Goal: Task Accomplishment & Management: Manage account settings

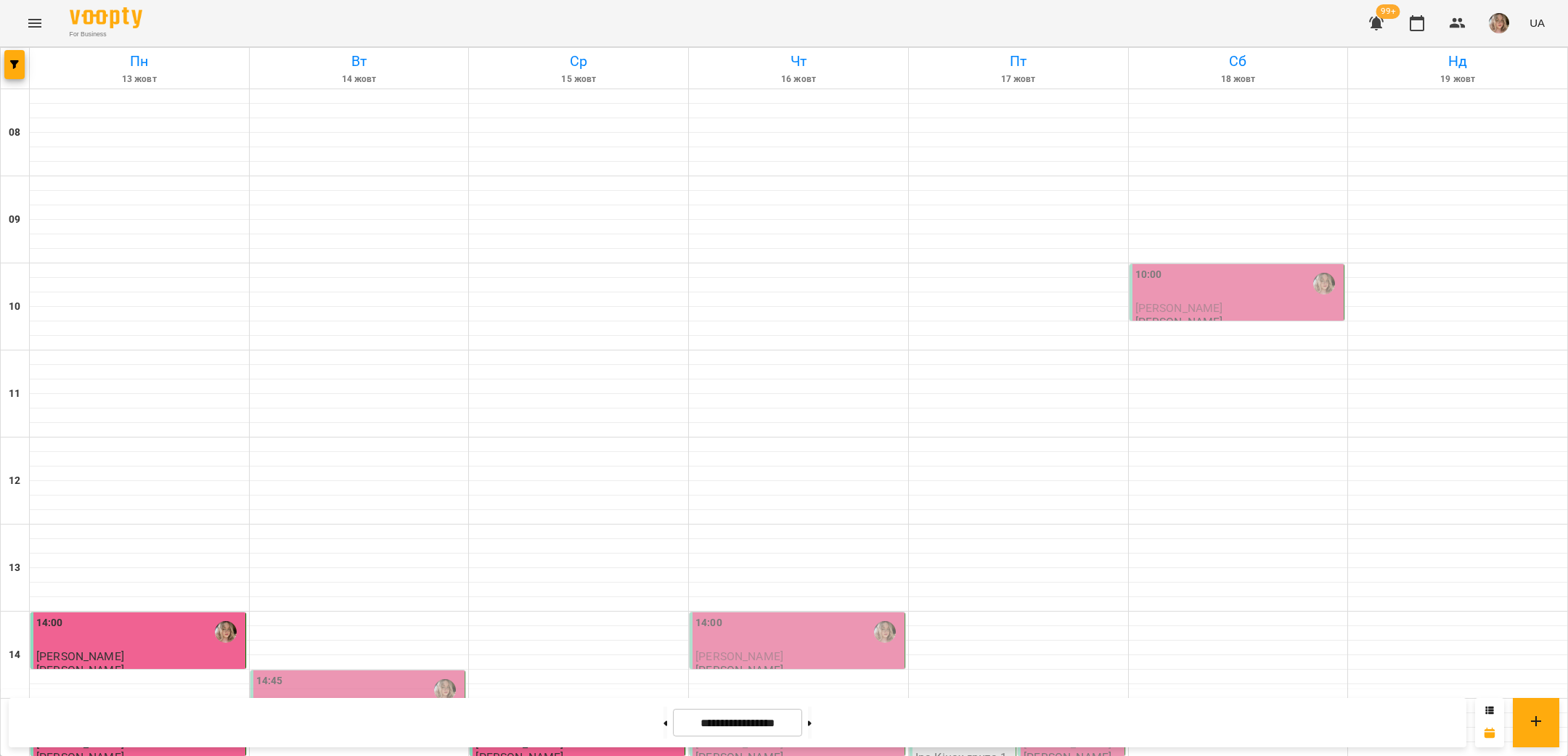
scroll to position [572, 0]
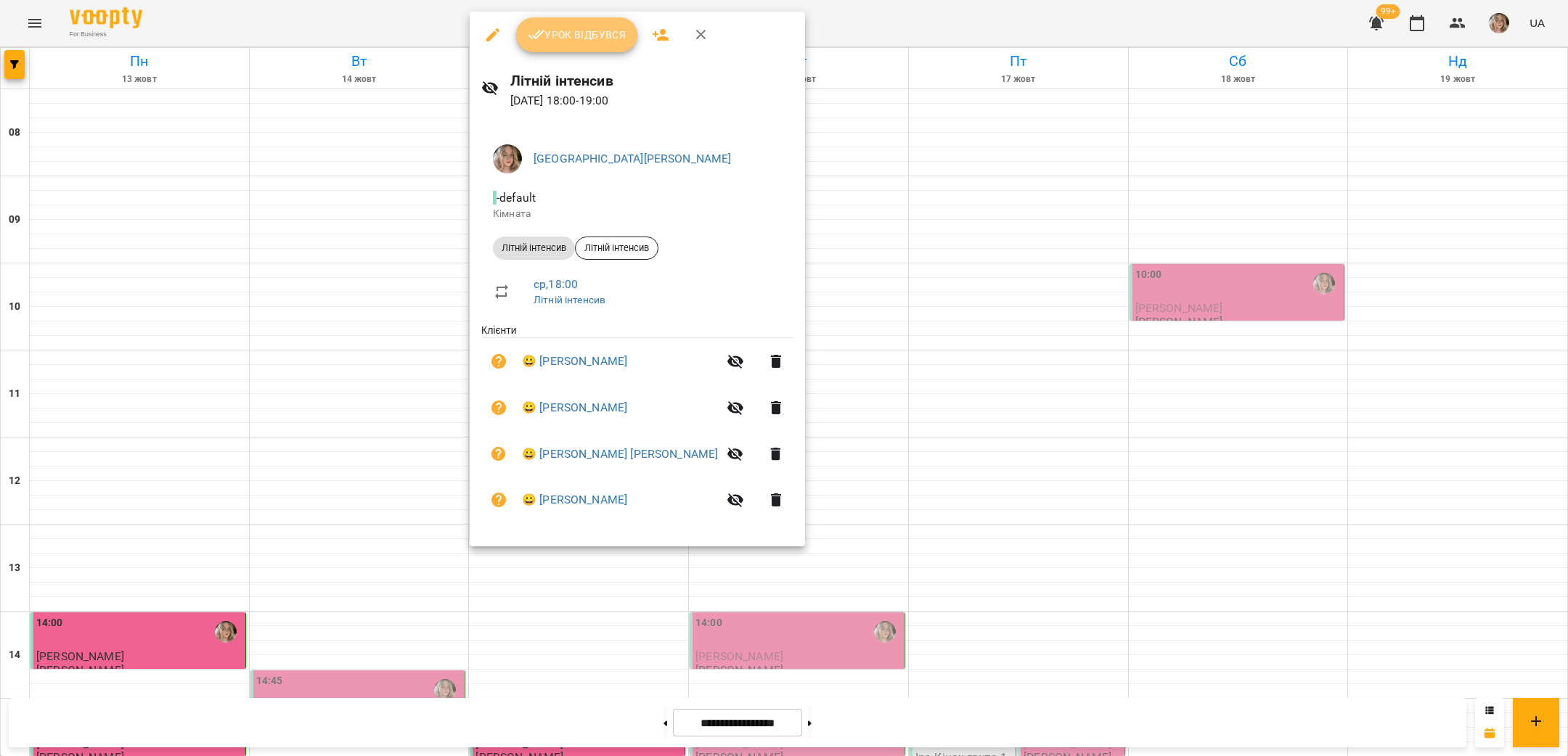
click at [616, 34] on span "Урок відбувся" at bounding box center [576, 35] width 99 height 18
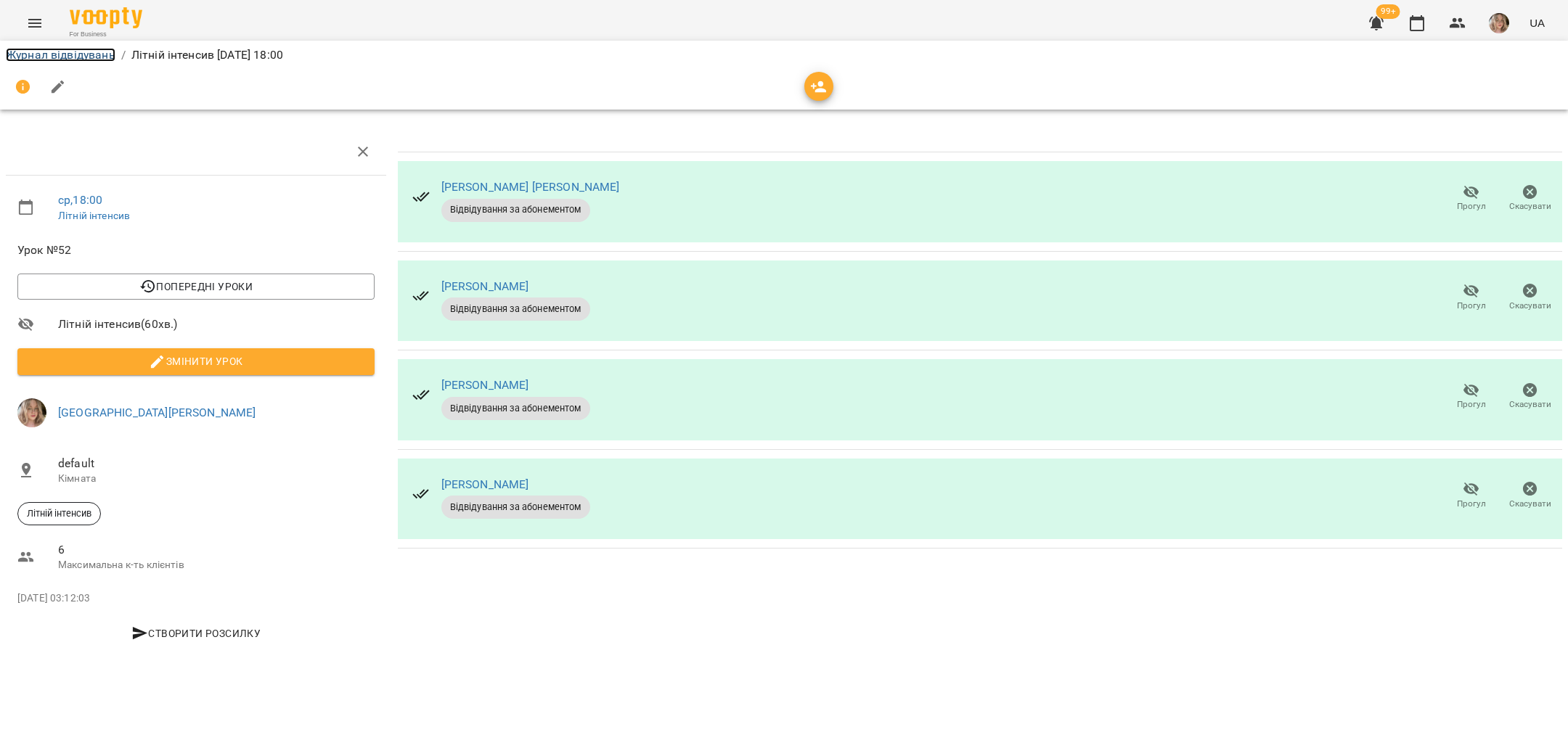
click at [88, 56] on link "Журнал відвідувань" at bounding box center [61, 54] width 110 height 14
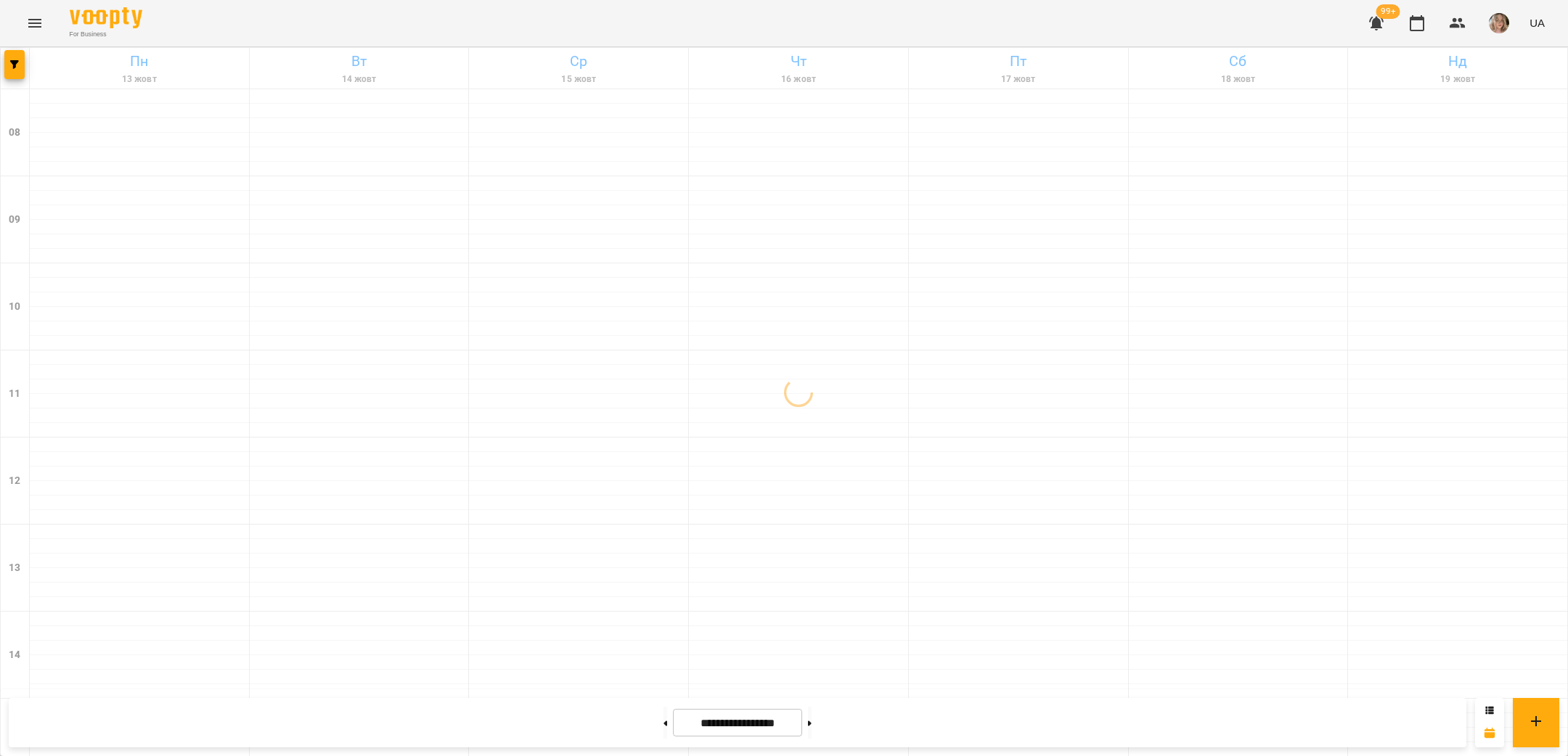
scroll to position [617, 0]
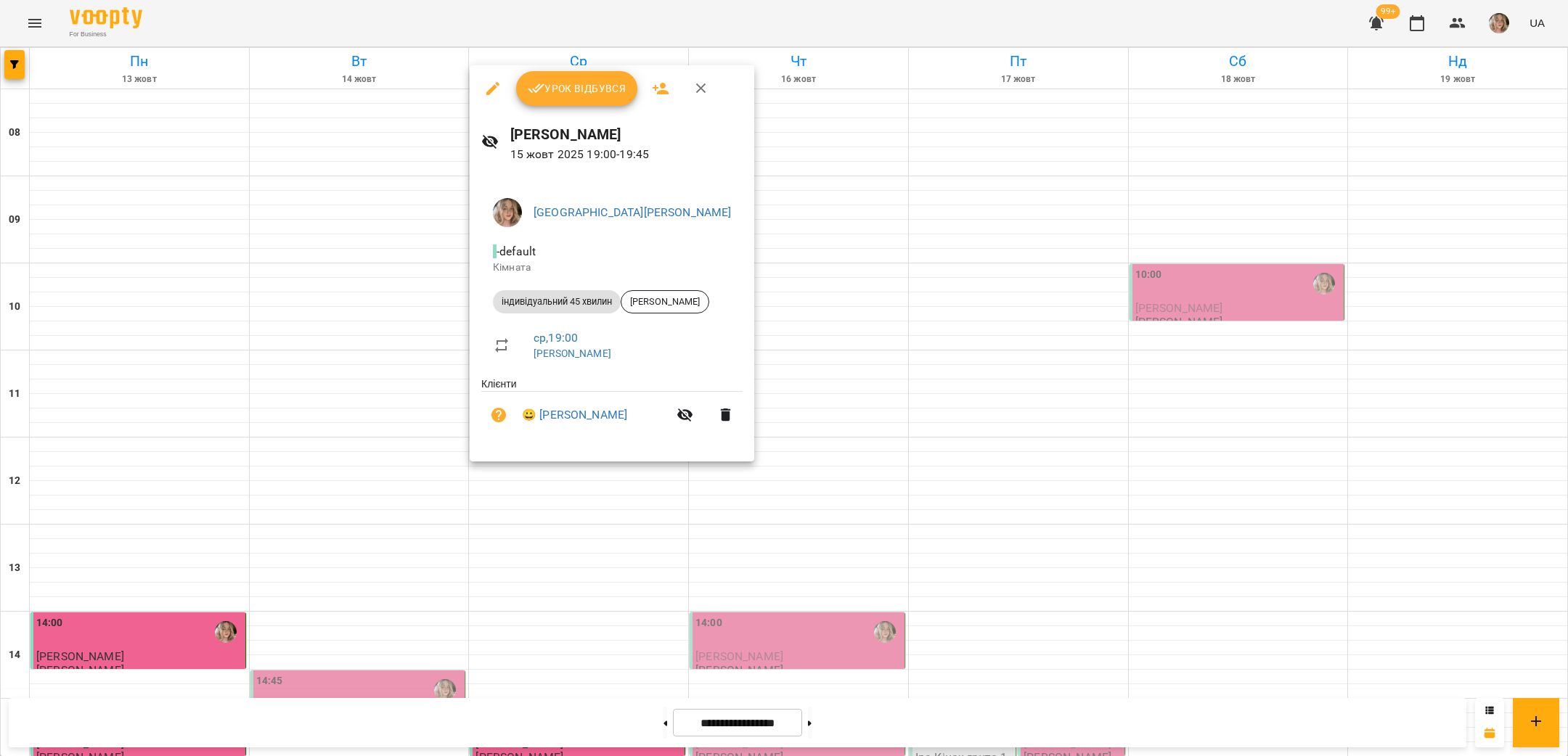
click at [581, 94] on span "Урок відбувся" at bounding box center [576, 88] width 99 height 18
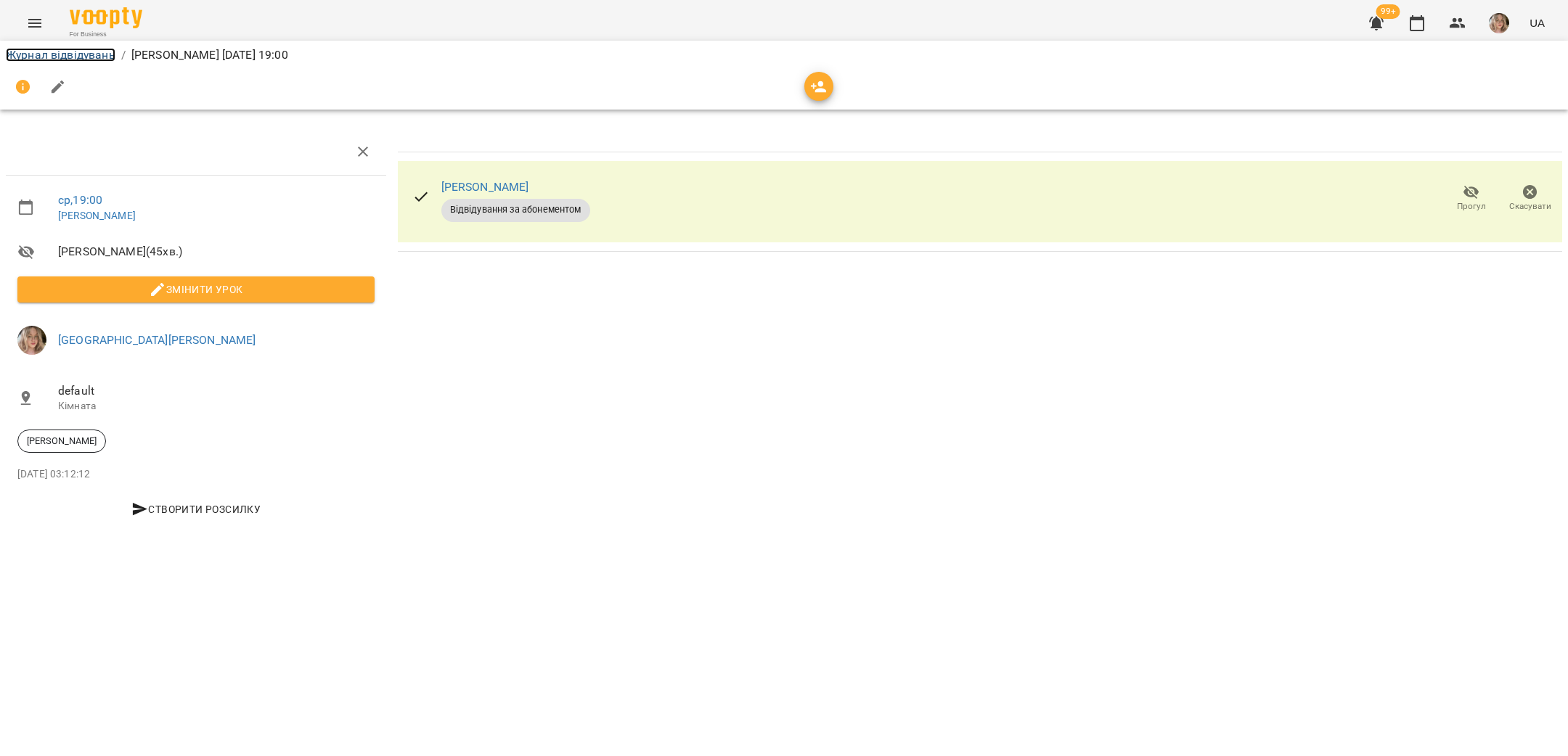
click at [66, 56] on link "Журнал відвідувань" at bounding box center [61, 54] width 110 height 14
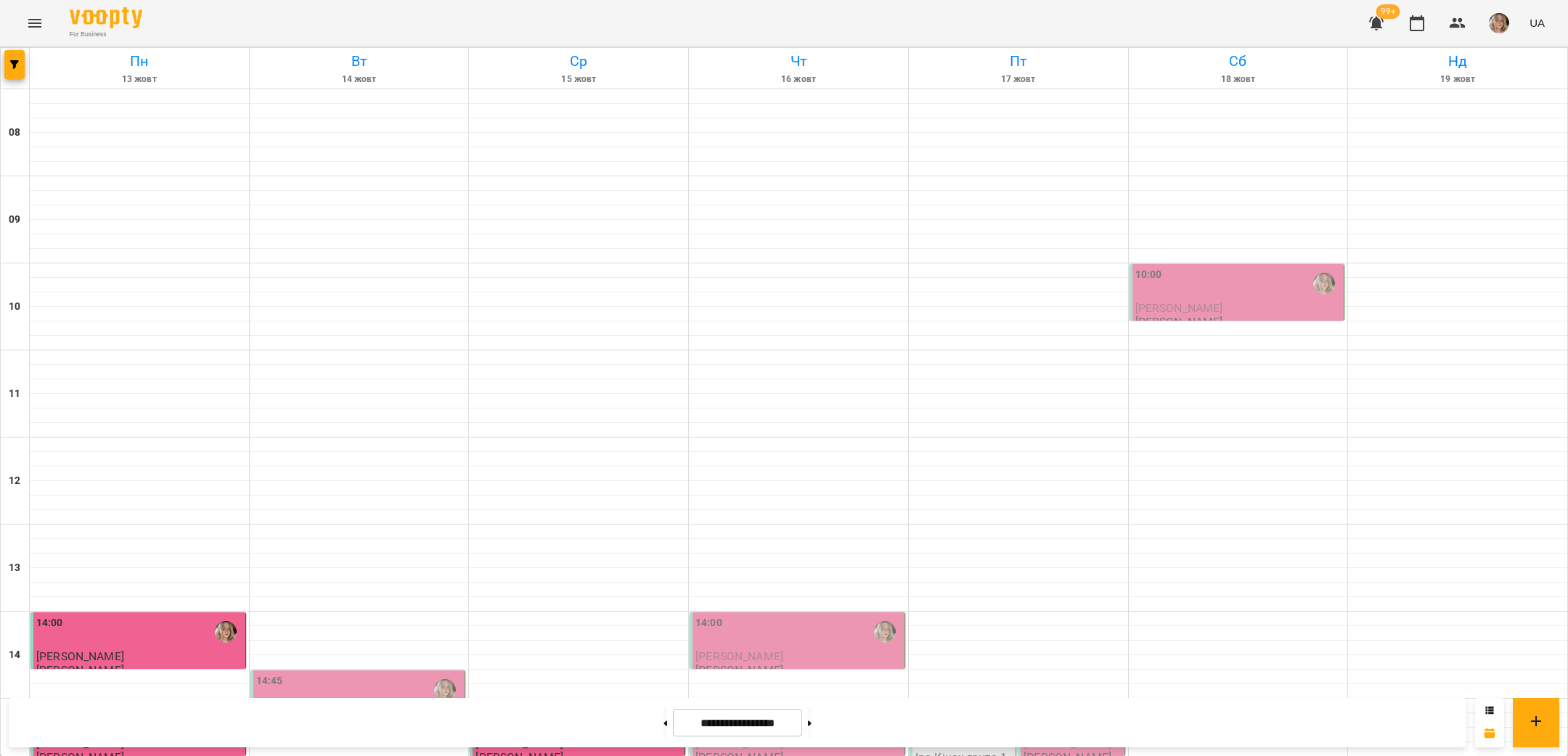
scroll to position [483, 0]
